Goal: Find specific page/section: Find specific page/section

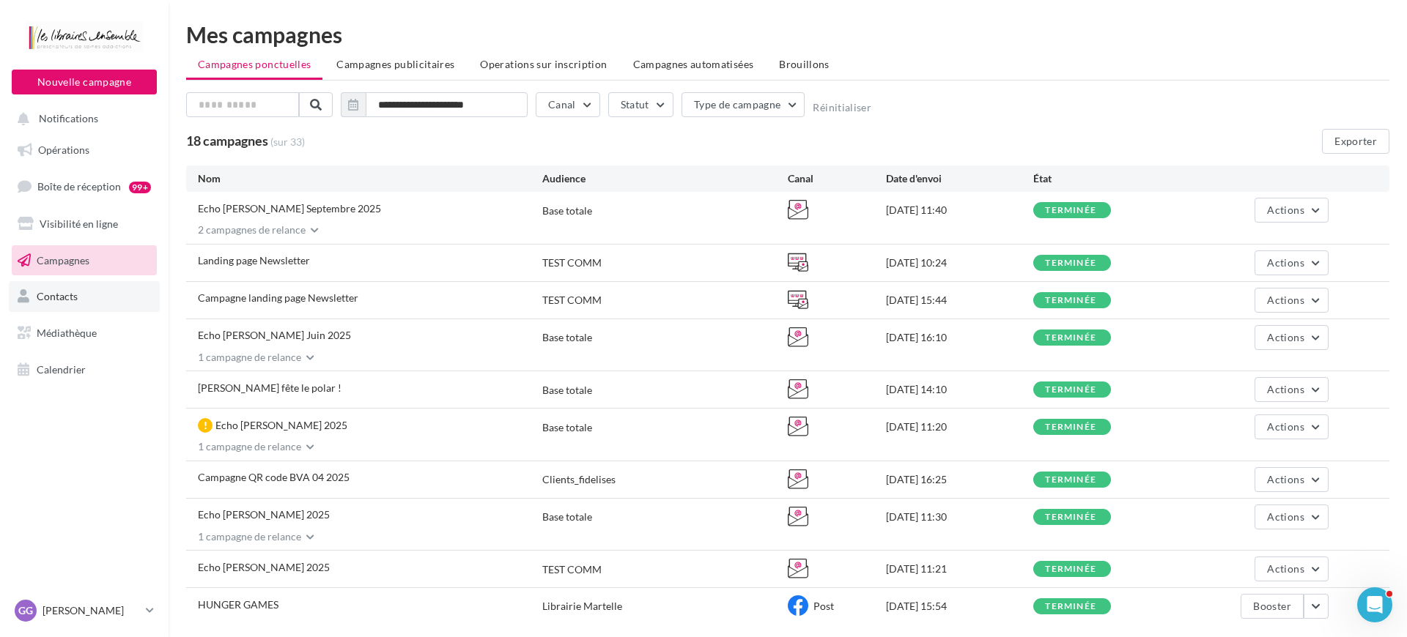
click at [104, 289] on link "Contacts" at bounding box center [84, 296] width 151 height 31
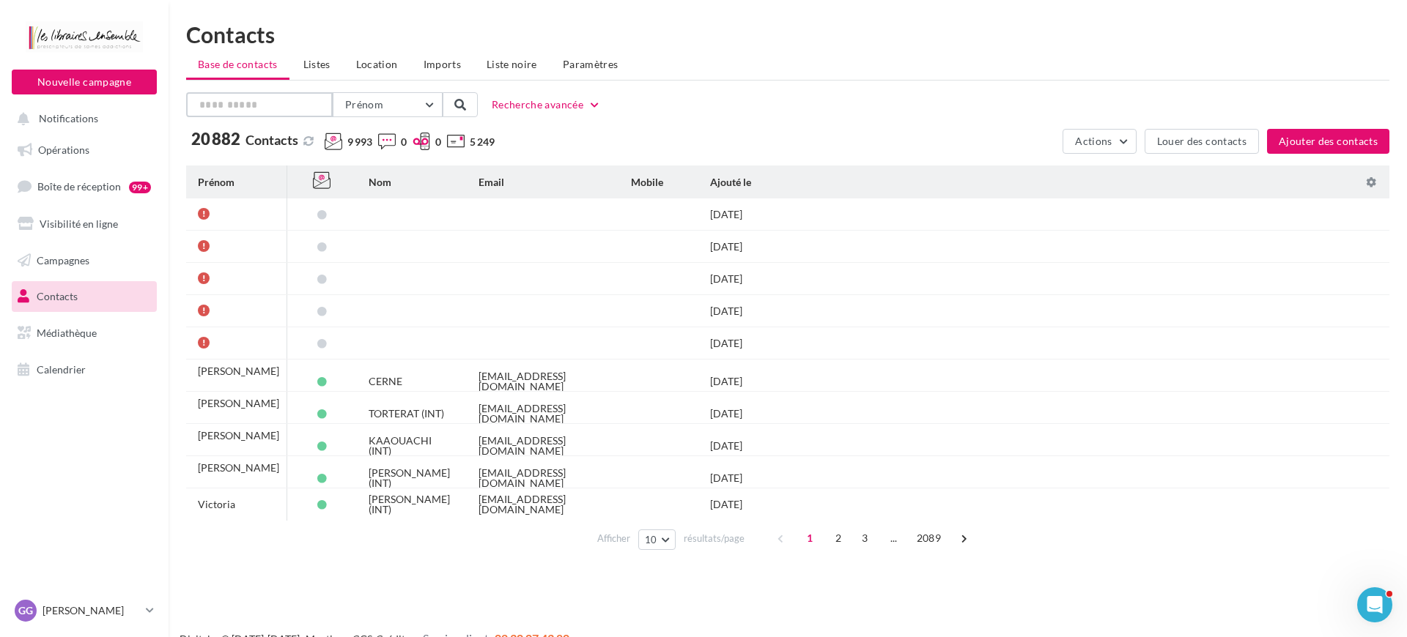
click at [296, 100] on input "text" at bounding box center [259, 104] width 147 height 25
click at [393, 108] on button "Prénom" at bounding box center [388, 104] width 110 height 25
click at [357, 174] on button "Nom" at bounding box center [333, 180] width 220 height 38
click at [283, 108] on input "text" at bounding box center [259, 104] width 147 height 25
type input "********"
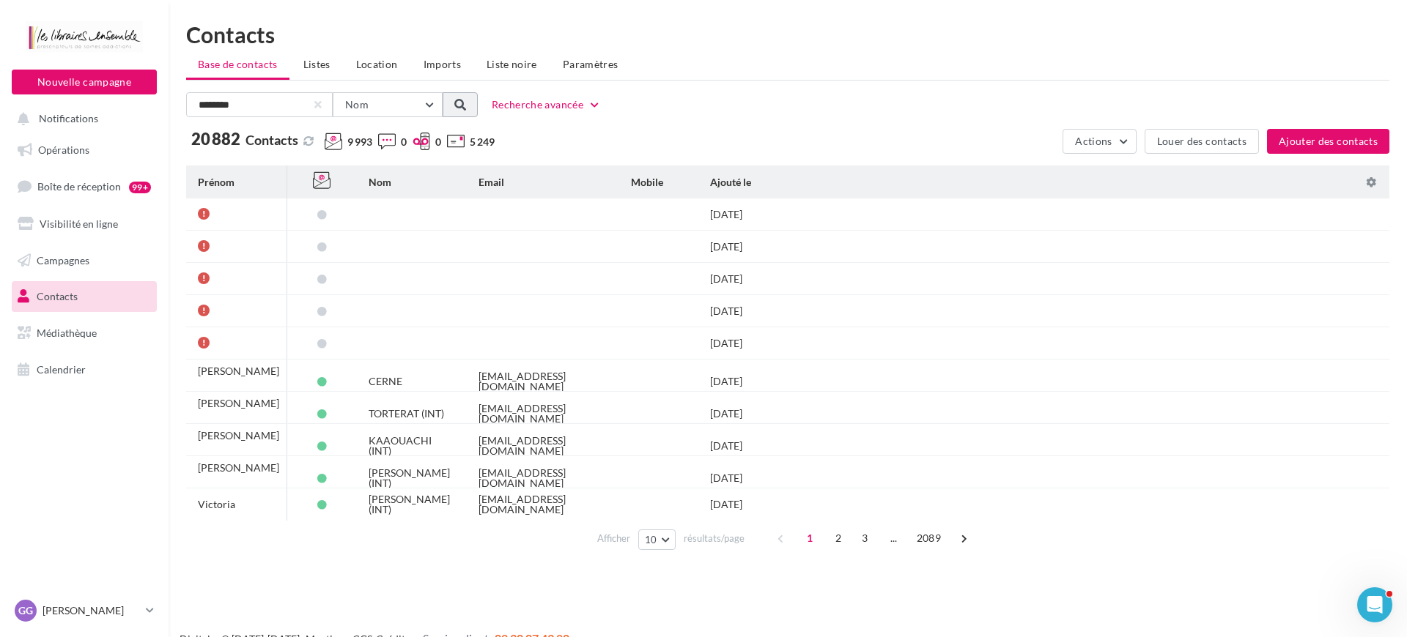
click at [459, 103] on span at bounding box center [460, 105] width 12 height 12
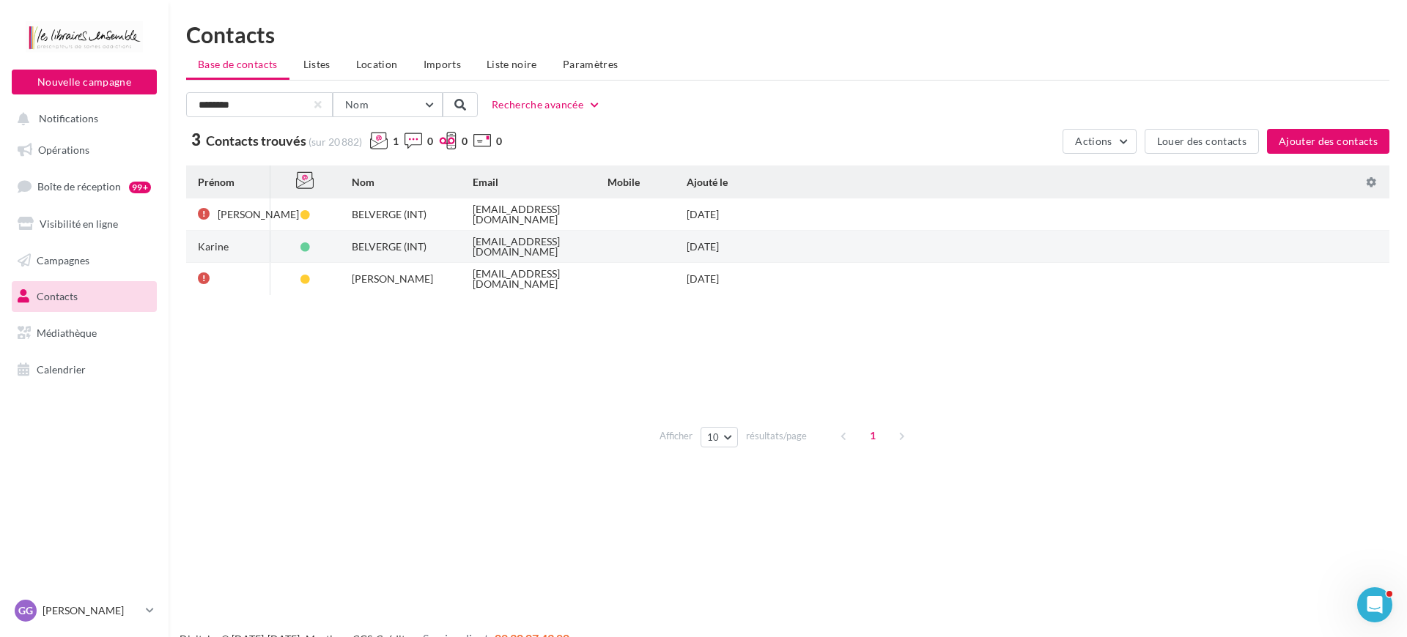
click at [464, 250] on td "[EMAIL_ADDRESS][DOMAIN_NAME]" at bounding box center [528, 247] width 135 height 32
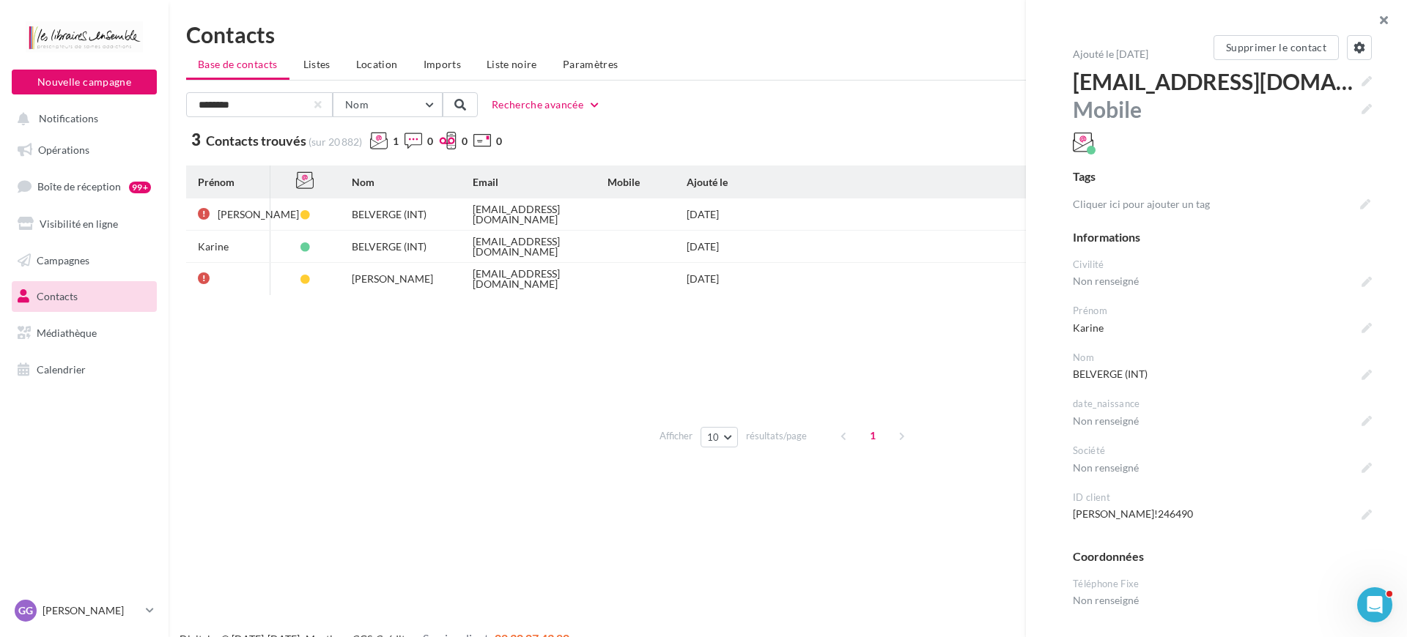
click at [1383, 20] on button "button" at bounding box center [1377, 22] width 59 height 44
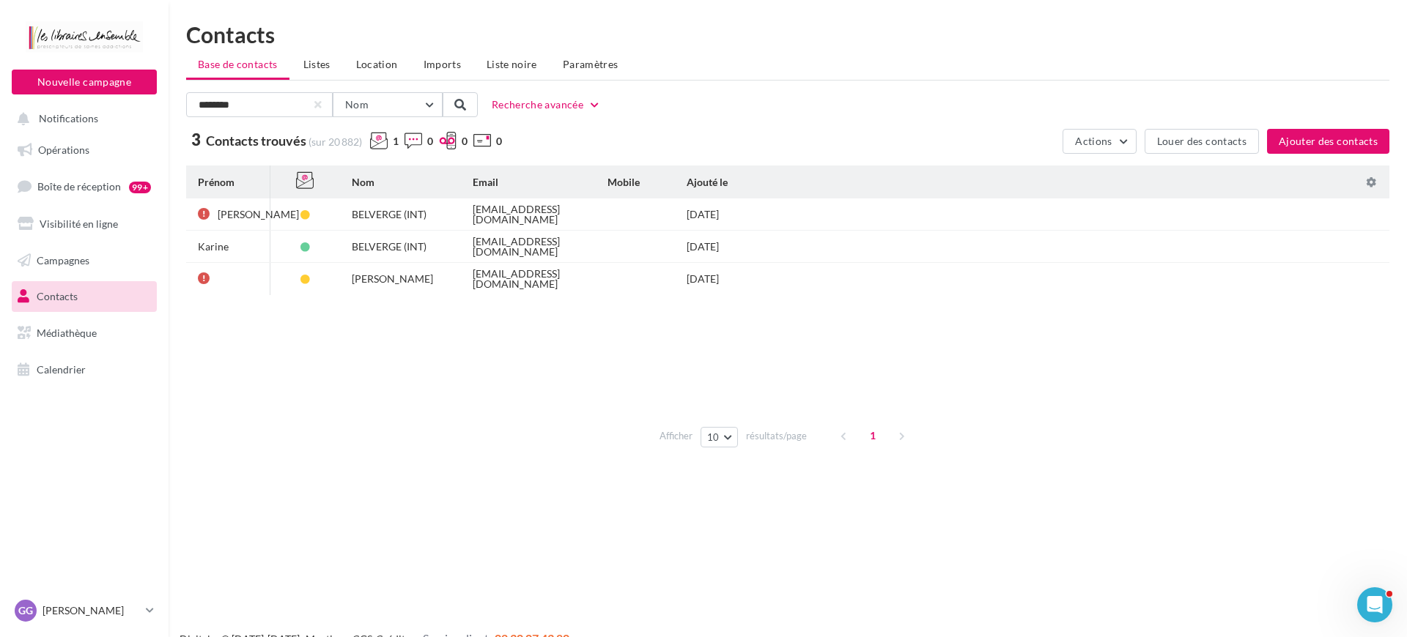
click at [65, 46] on div at bounding box center [84, 39] width 117 height 37
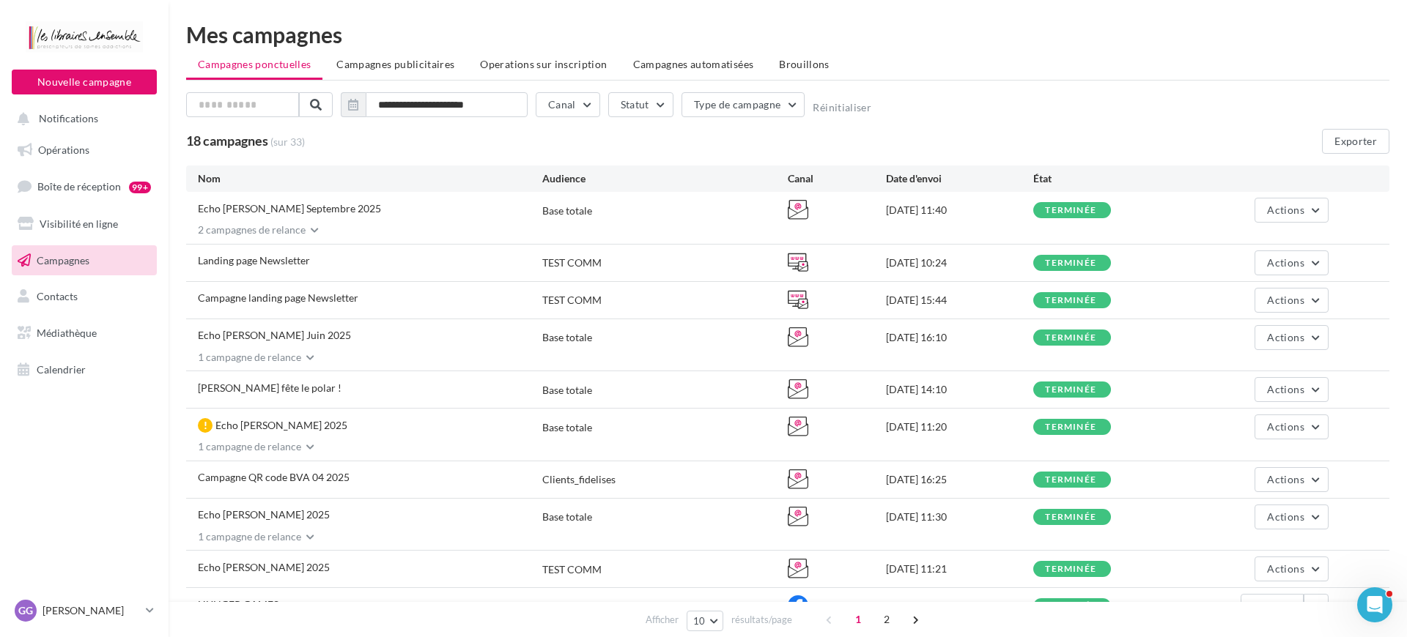
click at [42, 33] on div at bounding box center [84, 39] width 117 height 37
